Goal: Book appointment/travel/reservation

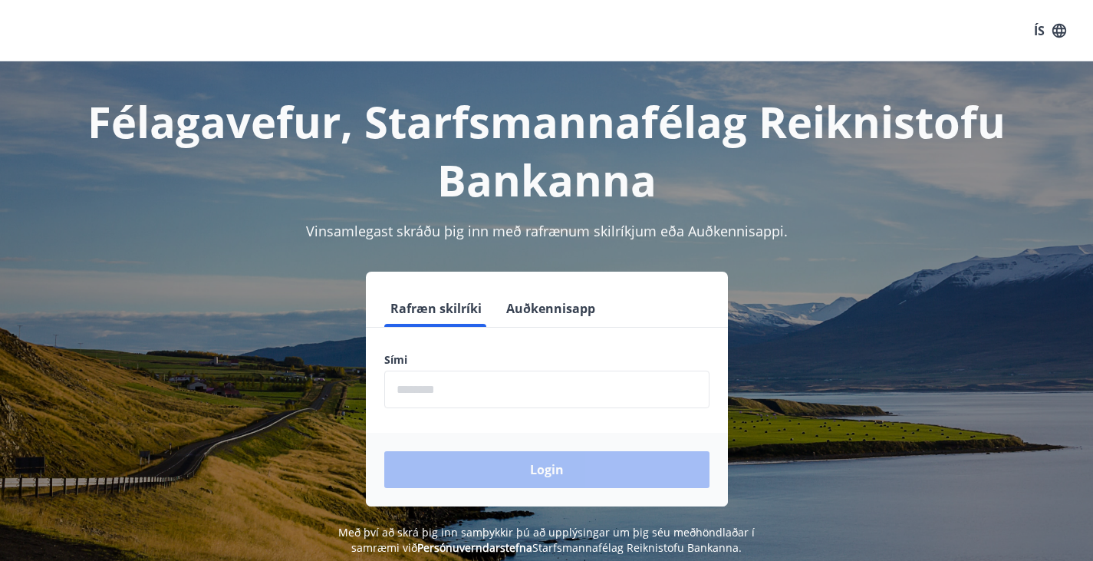
click at [523, 401] on input "phone" at bounding box center [546, 390] width 325 height 38
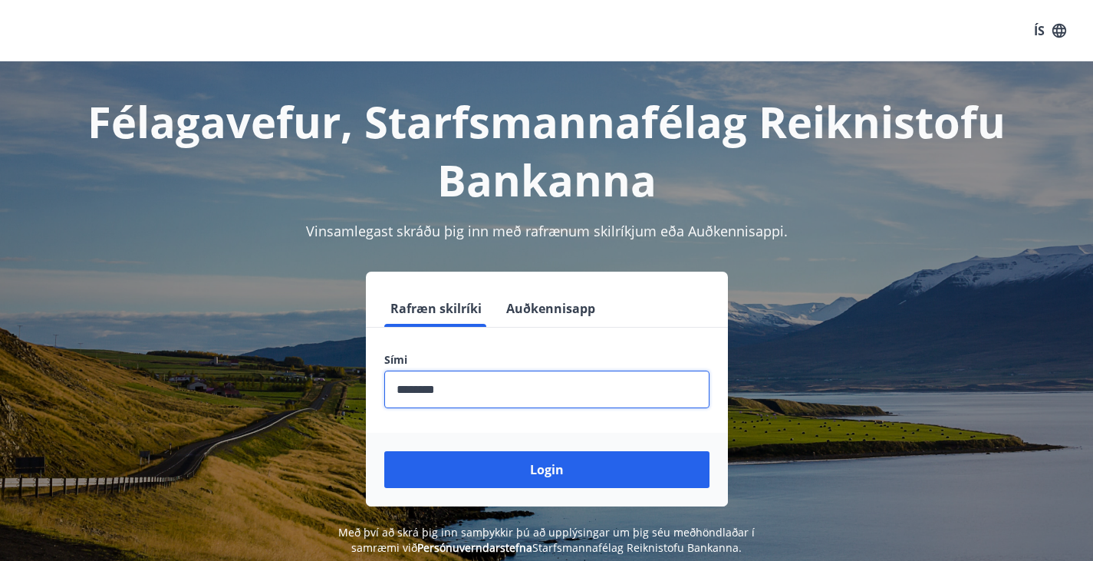
type input "********"
click at [560, 496] on div "Login" at bounding box center [547, 470] width 362 height 74
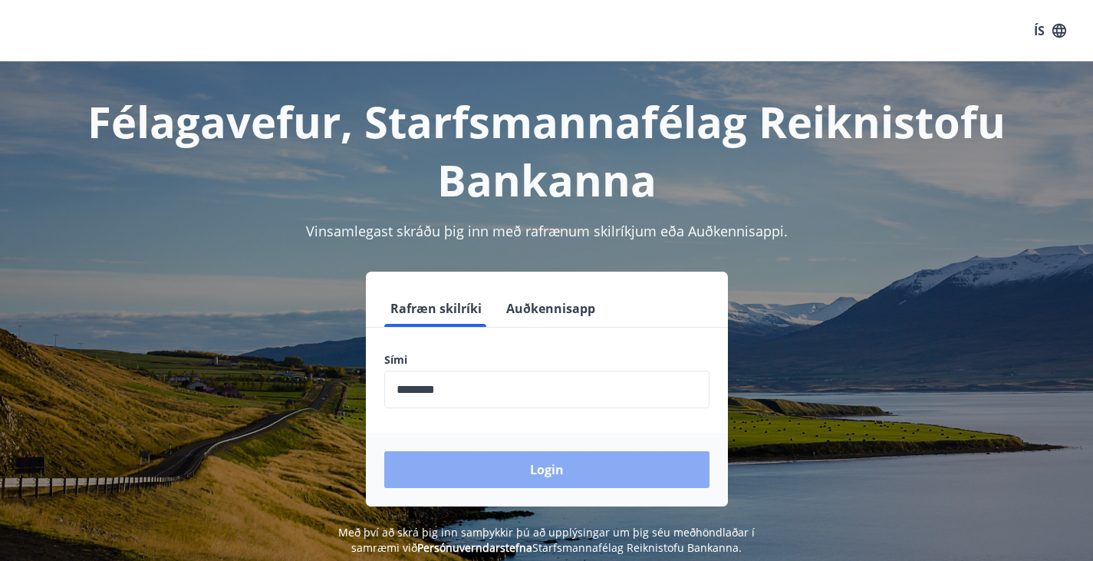
click at [565, 478] on button "Login" at bounding box center [546, 469] width 325 height 37
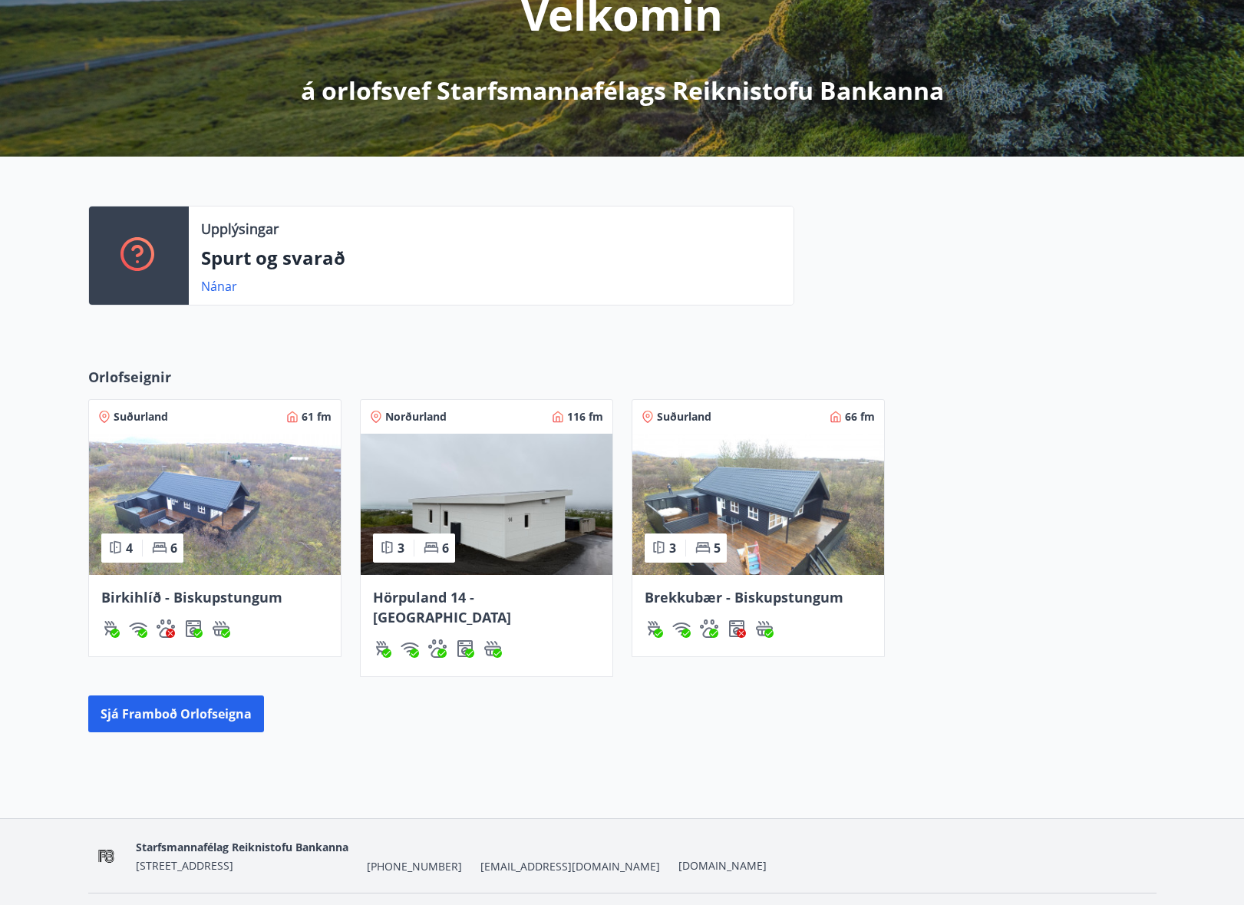
scroll to position [249, 0]
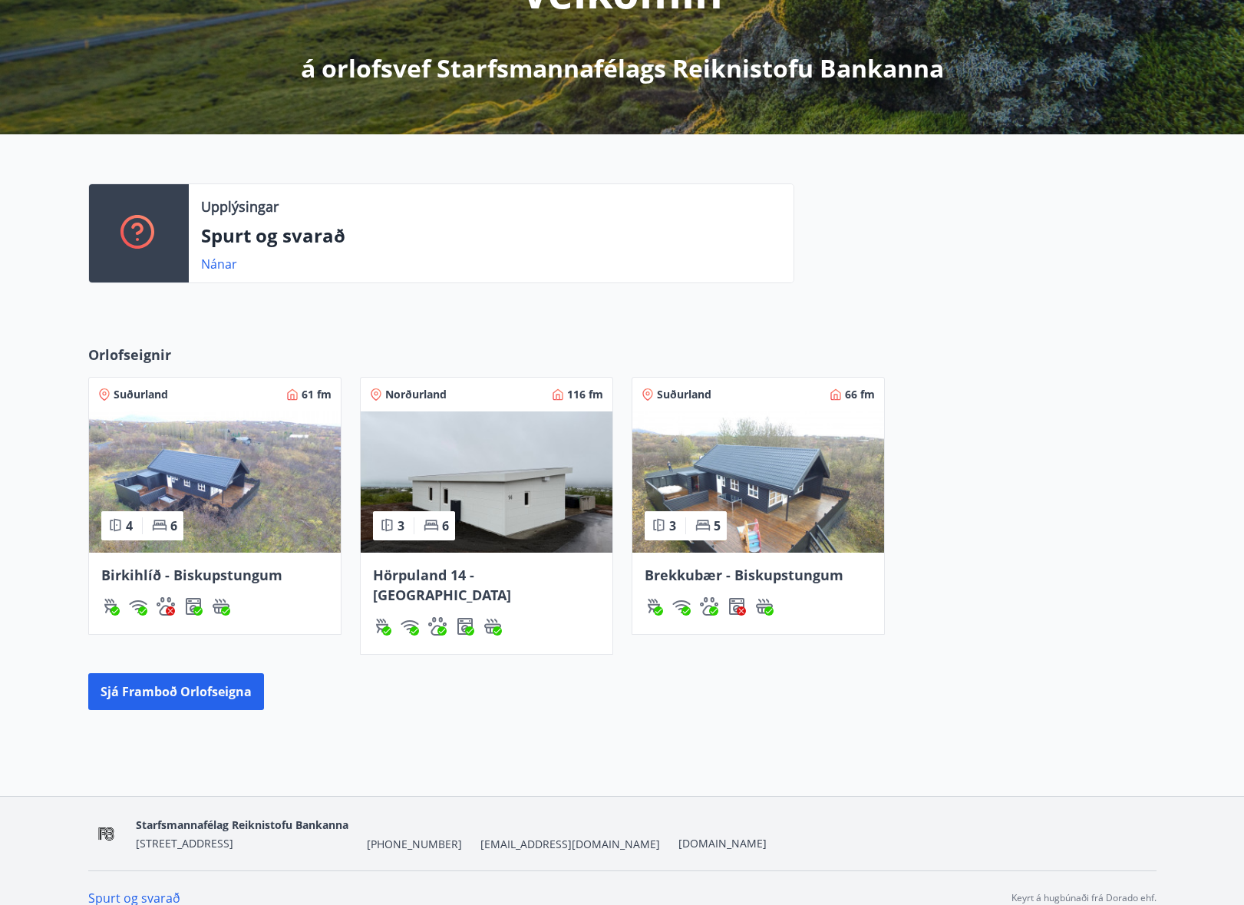
click at [473, 437] on img at bounding box center [487, 481] width 252 height 141
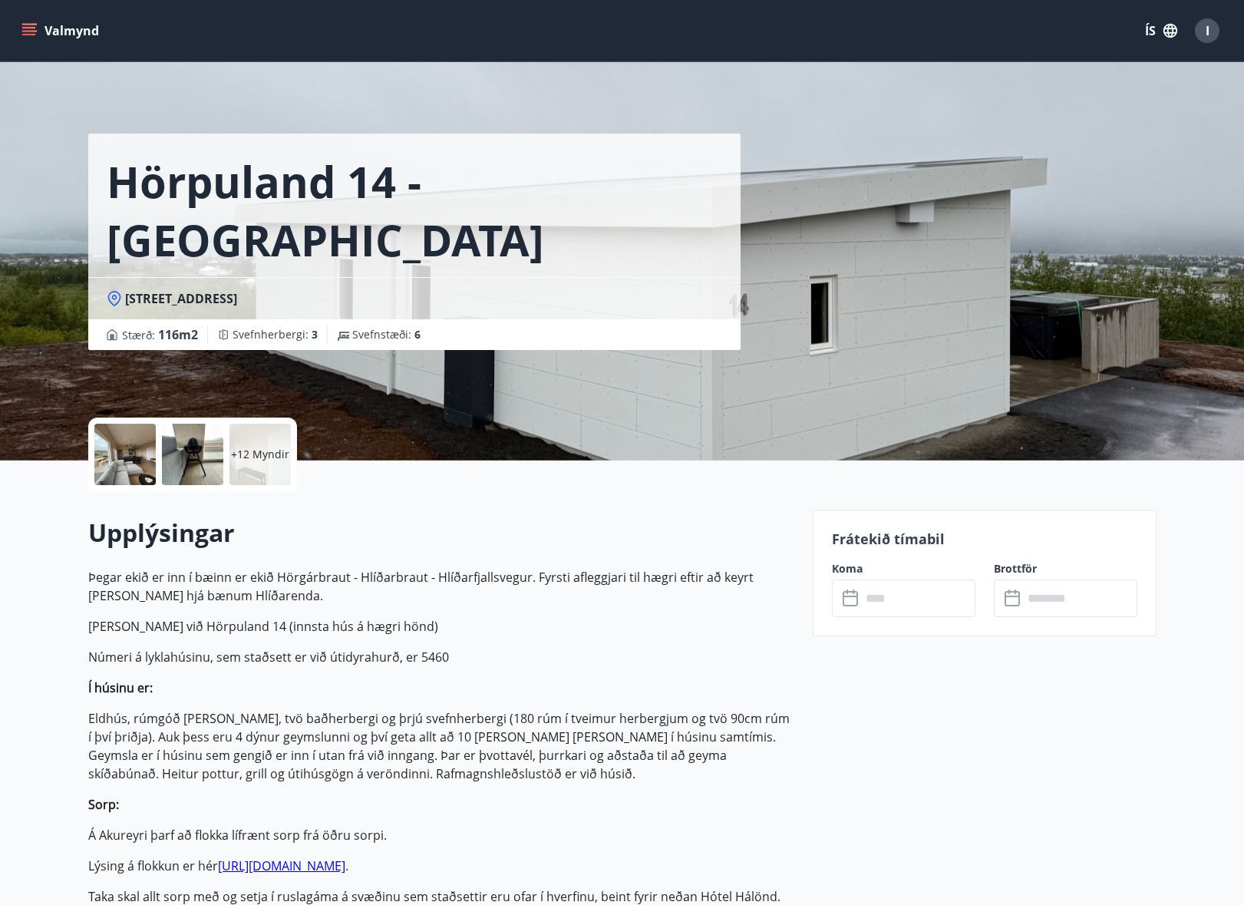
click at [915, 604] on input "text" at bounding box center [918, 598] width 114 height 38
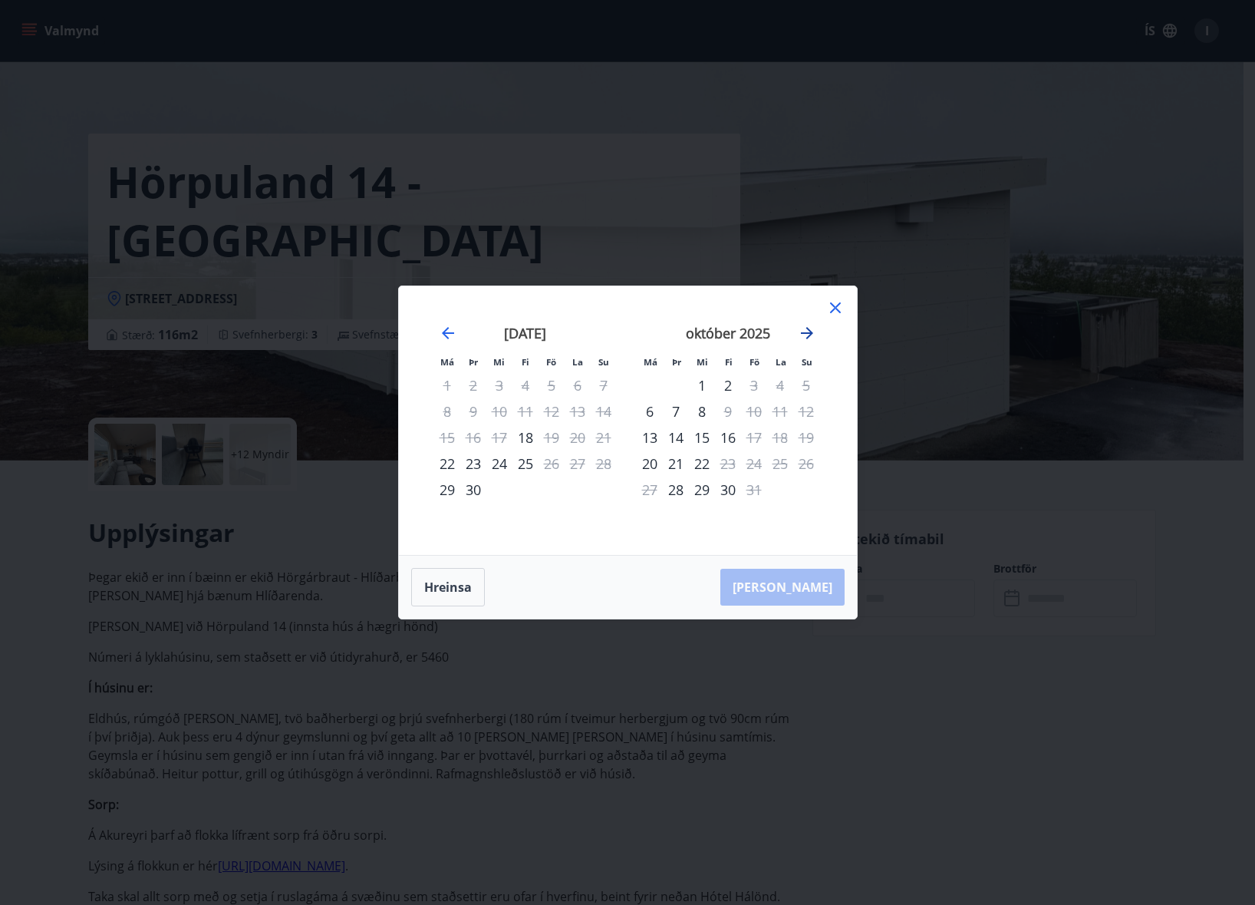
click at [807, 331] on icon "Move forward to switch to the next month." at bounding box center [807, 333] width 18 height 18
click at [809, 329] on icon "Move forward to switch to the next month." at bounding box center [807, 333] width 12 height 12
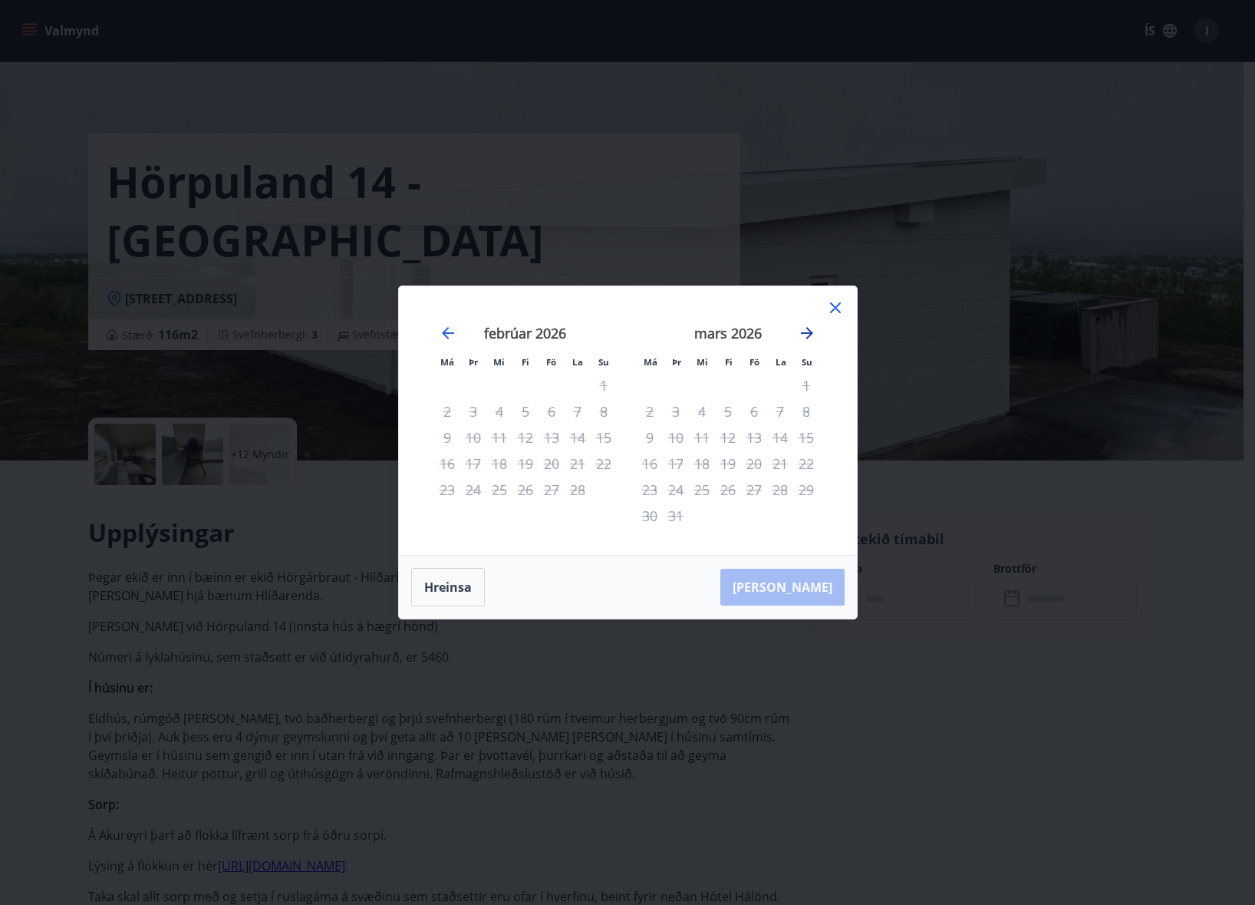
click at [809, 329] on icon "Move forward to switch to the next month." at bounding box center [807, 333] width 12 height 12
click at [840, 309] on icon at bounding box center [835, 307] width 18 height 18
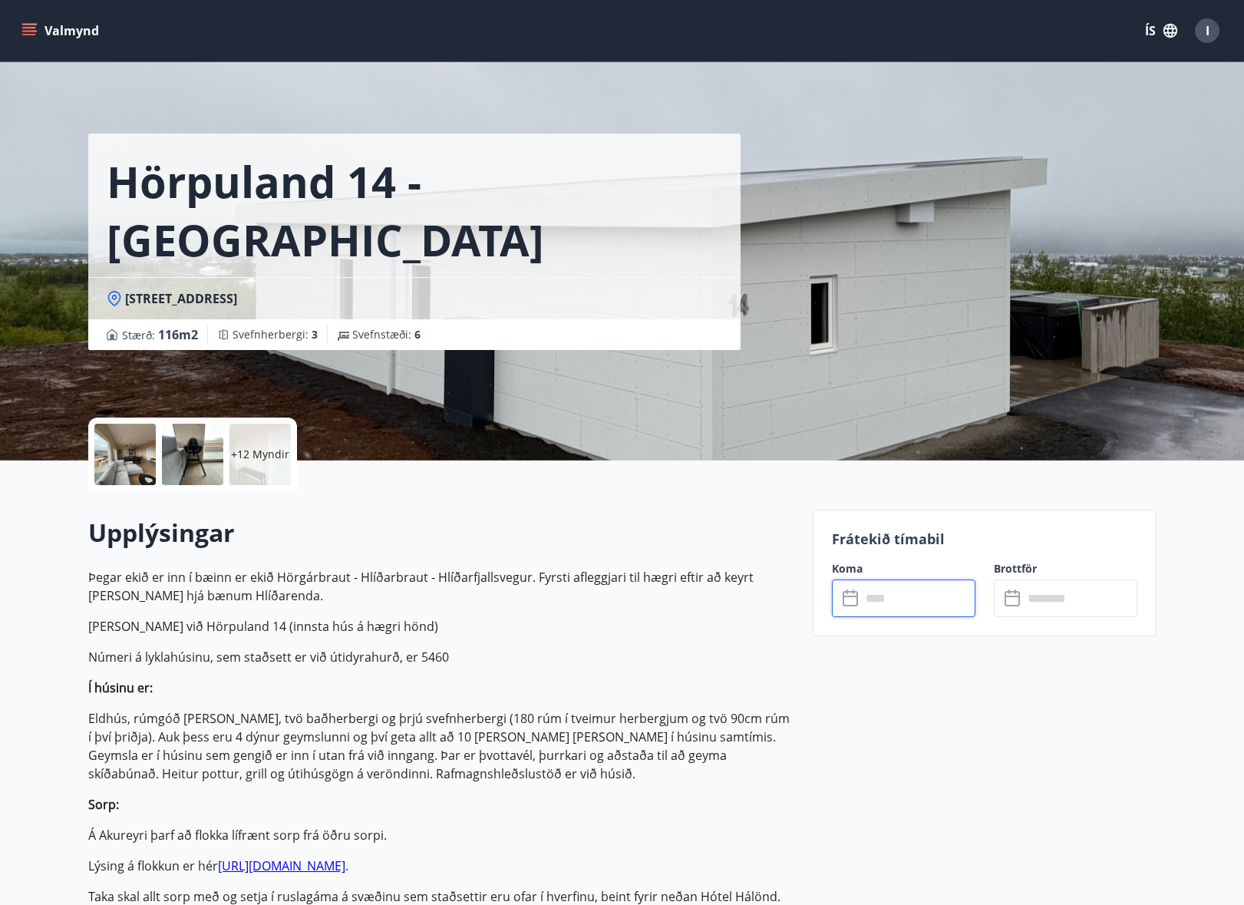
click at [28, 27] on icon "menu" at bounding box center [29, 28] width 14 height 2
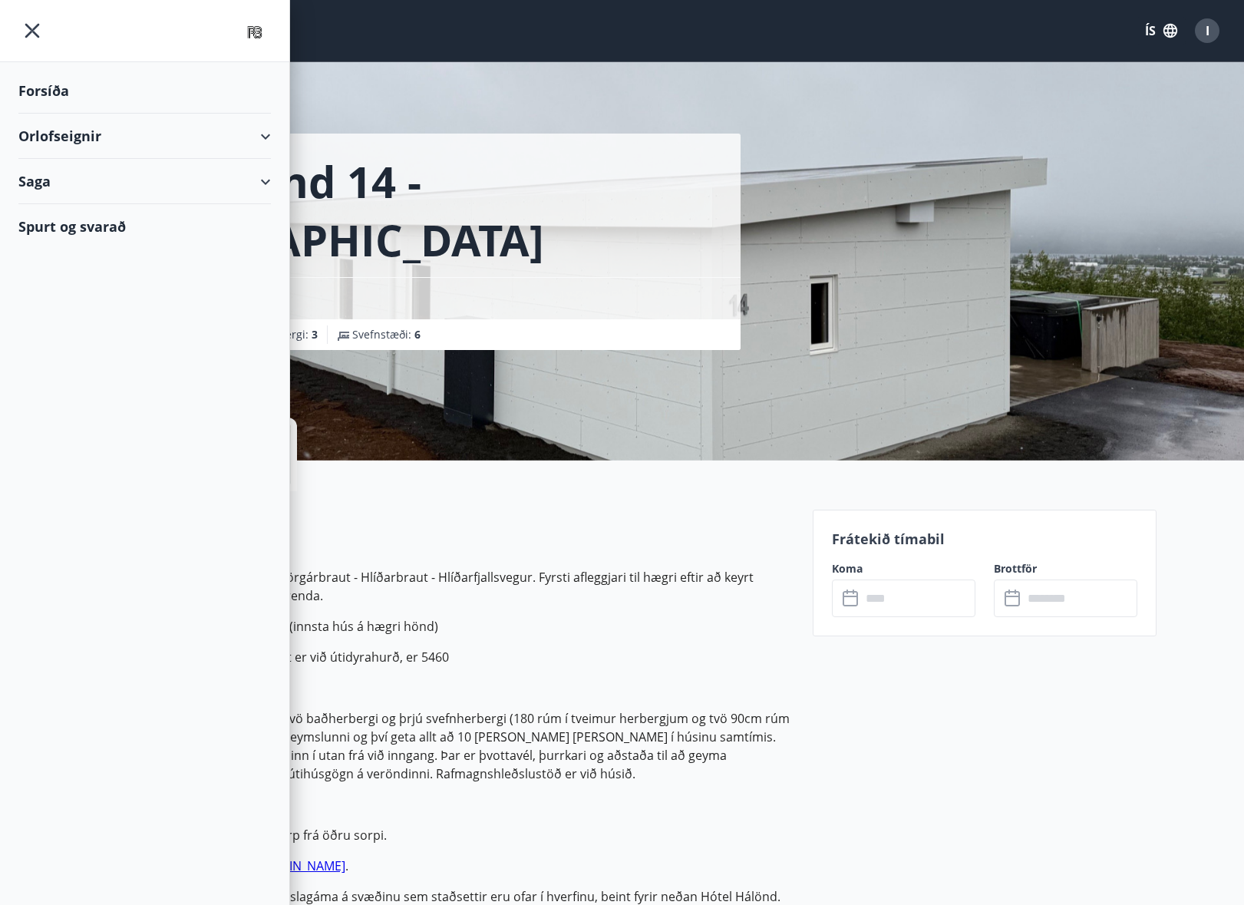
click at [275, 140] on div "Orlofseignir" at bounding box center [144, 136] width 289 height 45
